Goal: Transaction & Acquisition: Obtain resource

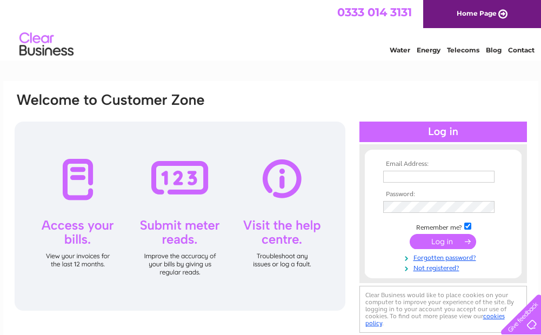
type input "[EMAIL_ADDRESS][DOMAIN_NAME]"
click at [450, 243] on input "submit" at bounding box center [443, 241] width 66 height 15
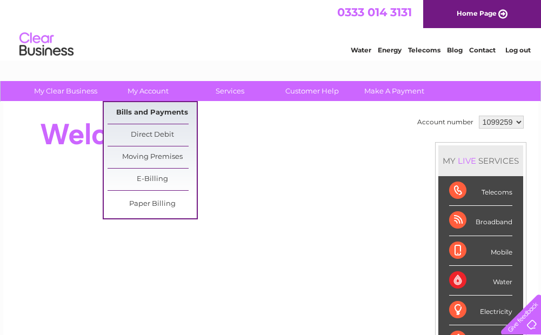
click at [148, 114] on link "Bills and Payments" at bounding box center [152, 113] width 89 height 22
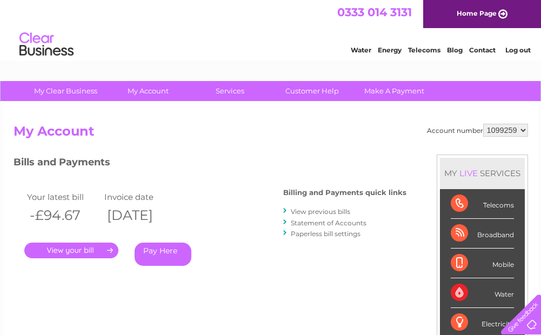
click at [524, 133] on select "1099259 1099305 1099564" at bounding box center [505, 130] width 45 height 13
select select "1099305"
click at [483, 124] on select "1099259 1099305 1099564" at bounding box center [505, 130] width 45 height 13
click at [69, 254] on link "." at bounding box center [71, 251] width 94 height 16
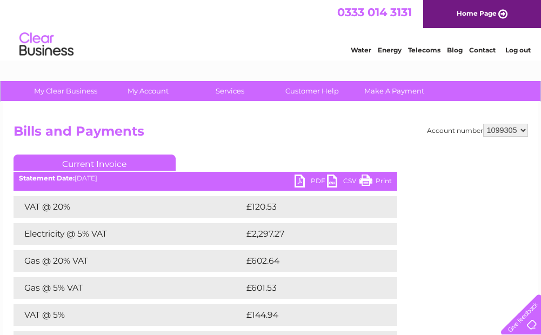
click at [299, 183] on link "PDF" at bounding box center [311, 183] width 32 height 16
click at [300, 182] on link "PDF" at bounding box center [311, 183] width 32 height 16
